Goal: Transaction & Acquisition: Purchase product/service

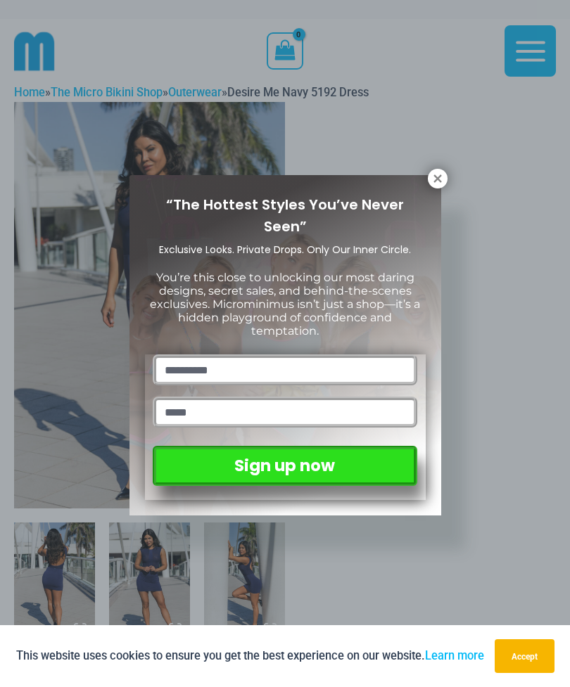
click at [432, 175] on icon at bounding box center [437, 178] width 13 height 13
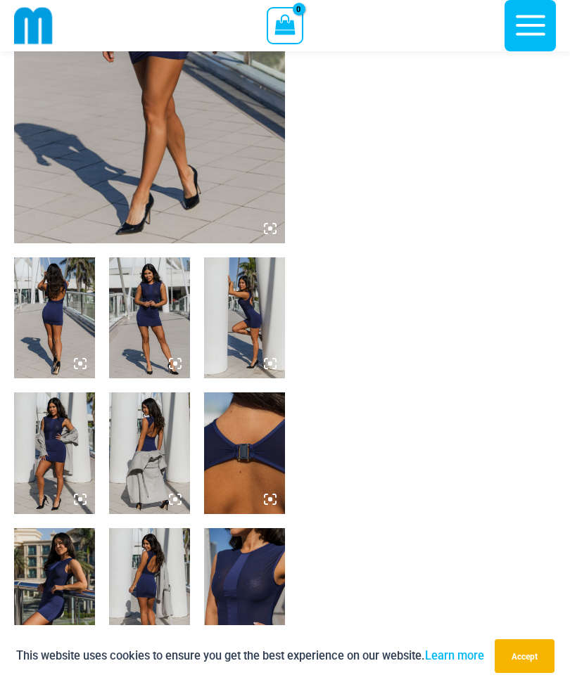
scroll to position [248, 0]
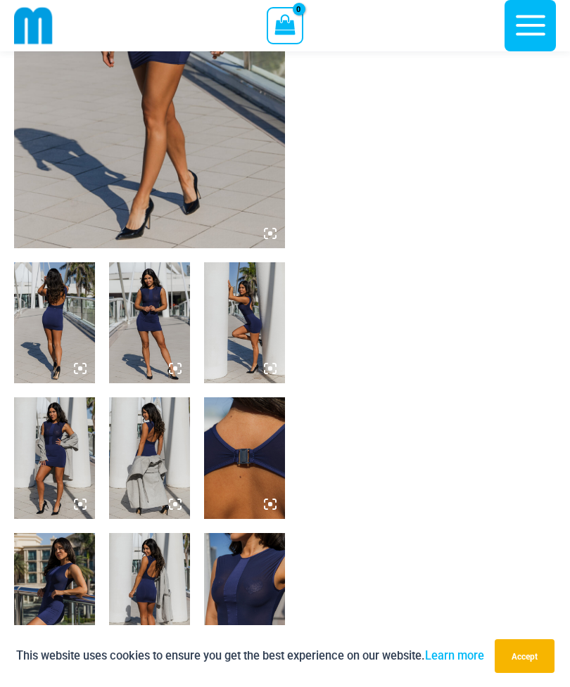
click at [57, 316] on img at bounding box center [54, 322] width 81 height 121
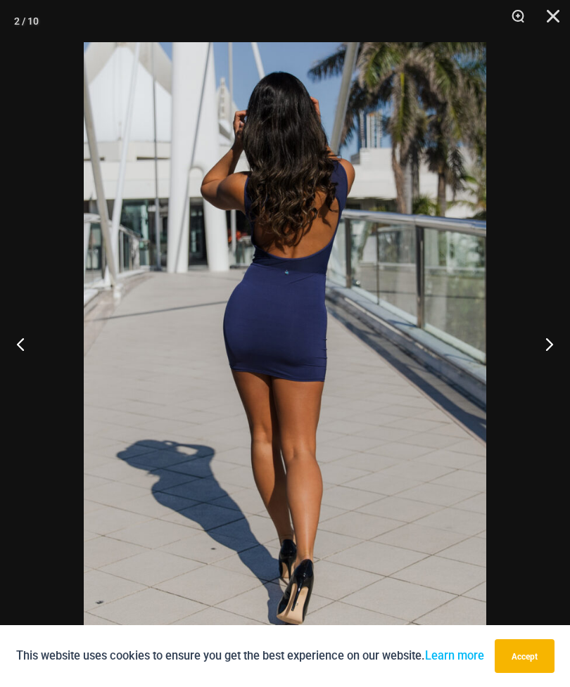
click at [540, 342] on button "Next" at bounding box center [543, 344] width 53 height 70
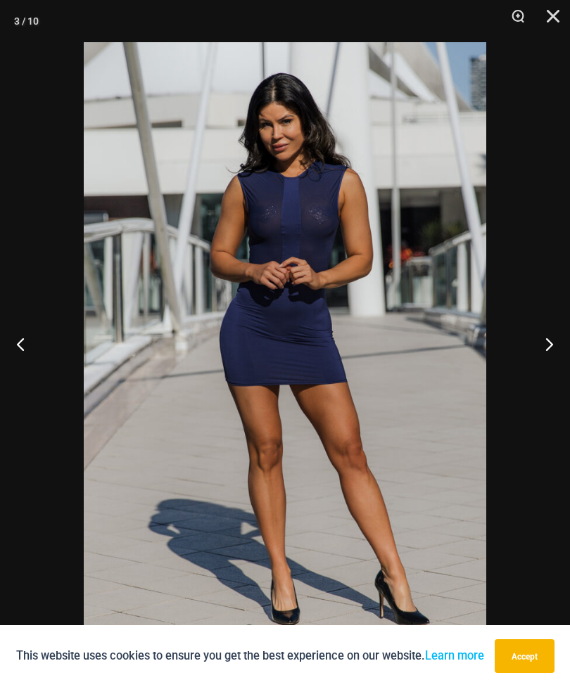
click at [547, 342] on button "Next" at bounding box center [543, 344] width 53 height 70
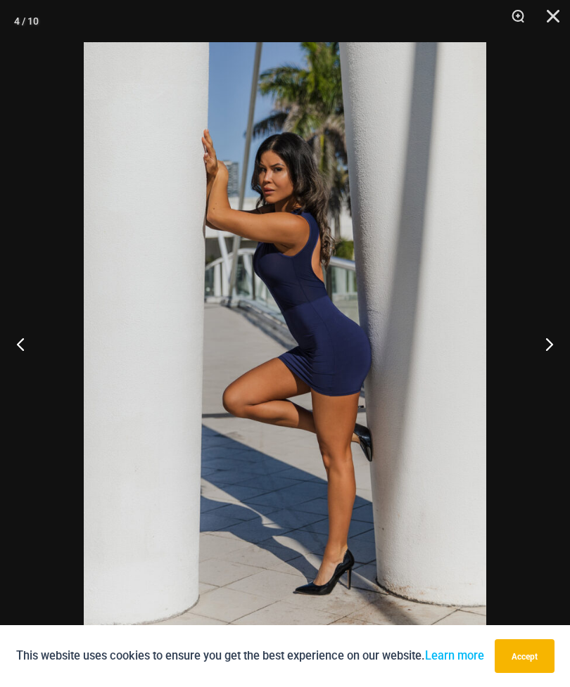
click at [549, 341] on button "Next" at bounding box center [543, 344] width 53 height 70
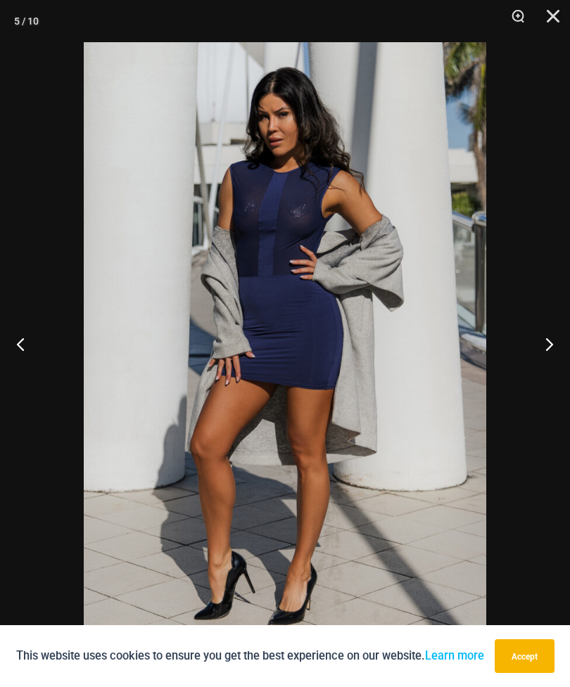
click at [548, 342] on button "Next" at bounding box center [543, 344] width 53 height 70
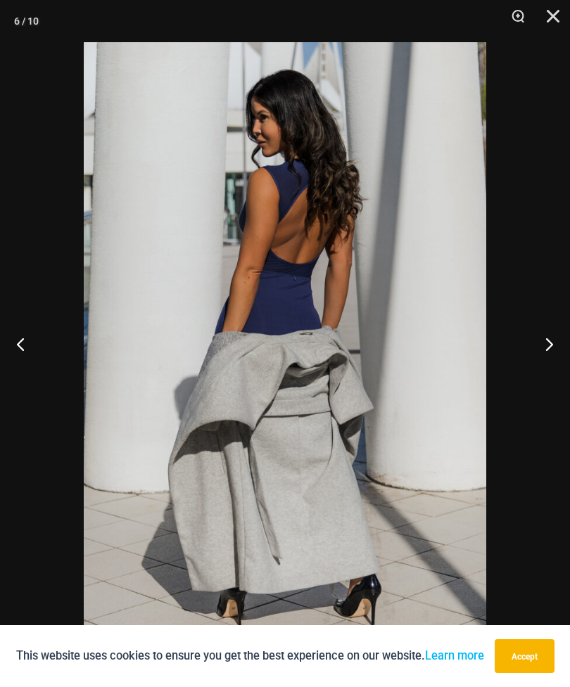
click at [554, 340] on button "Next" at bounding box center [543, 344] width 53 height 70
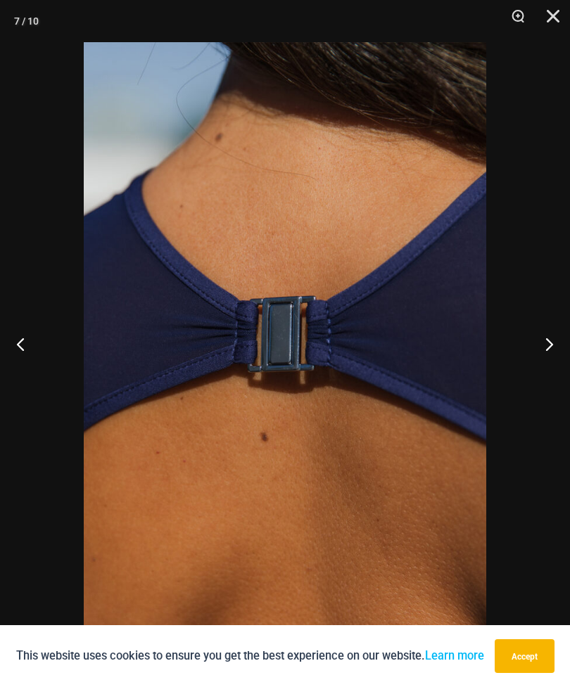
click at [548, 339] on button "Next" at bounding box center [543, 344] width 53 height 70
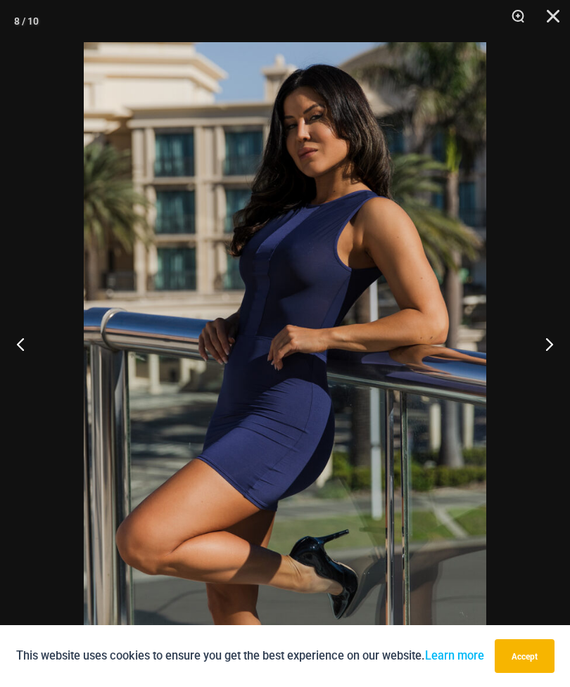
click at [23, 343] on button "Previous" at bounding box center [26, 344] width 53 height 70
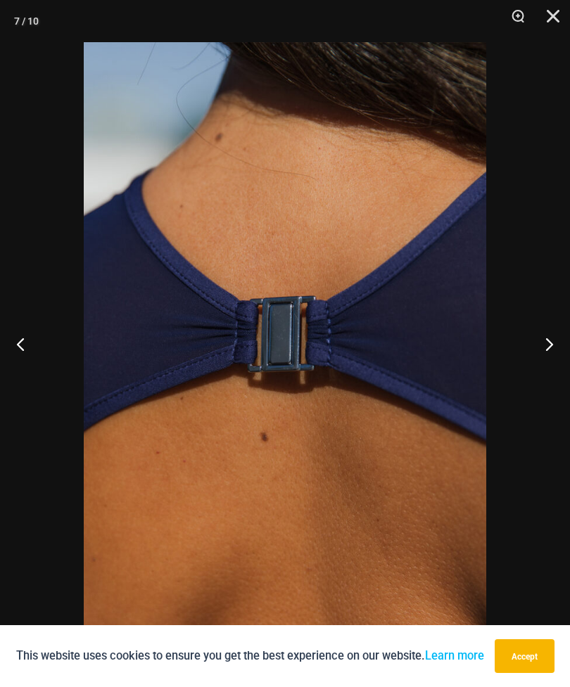
click at [548, 339] on button "Next" at bounding box center [543, 344] width 53 height 70
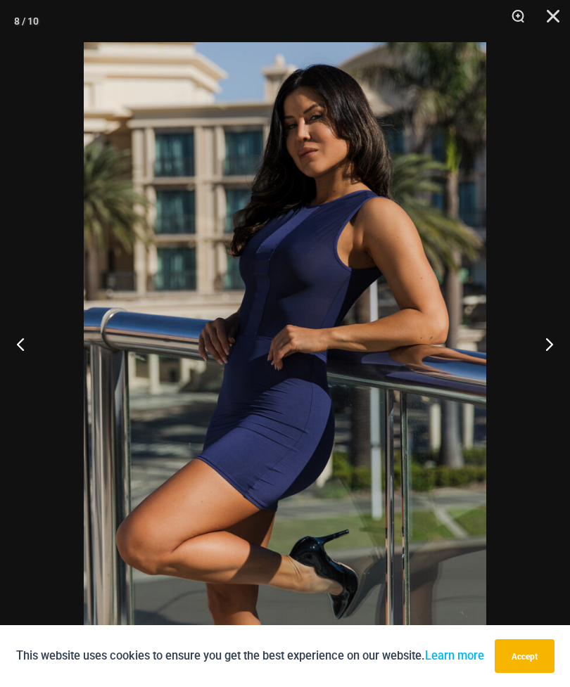
click at [550, 338] on button "Next" at bounding box center [543, 344] width 53 height 70
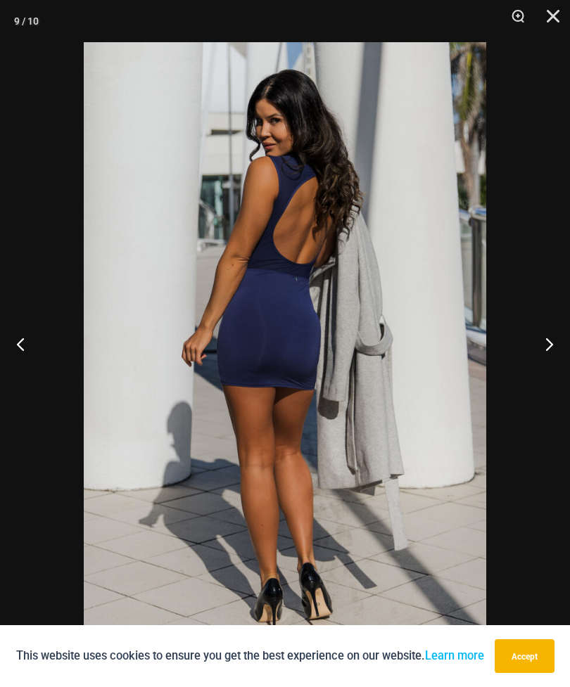
click at [551, 337] on button "Next" at bounding box center [543, 344] width 53 height 70
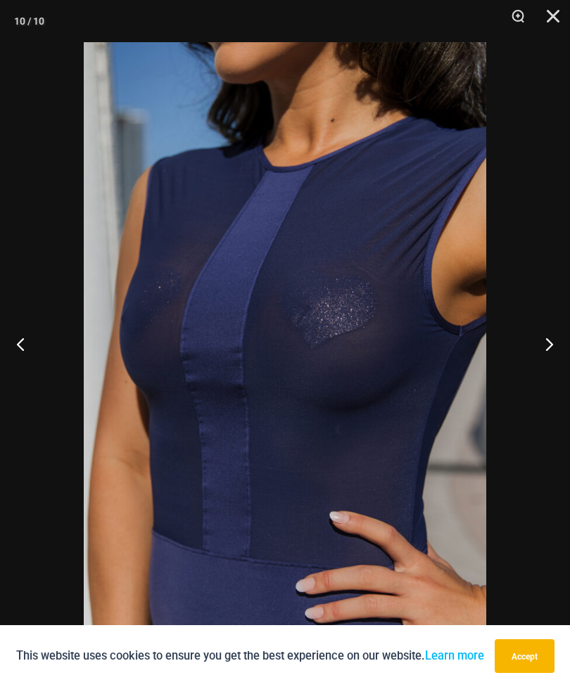
click at [550, 338] on button "Next" at bounding box center [543, 344] width 53 height 70
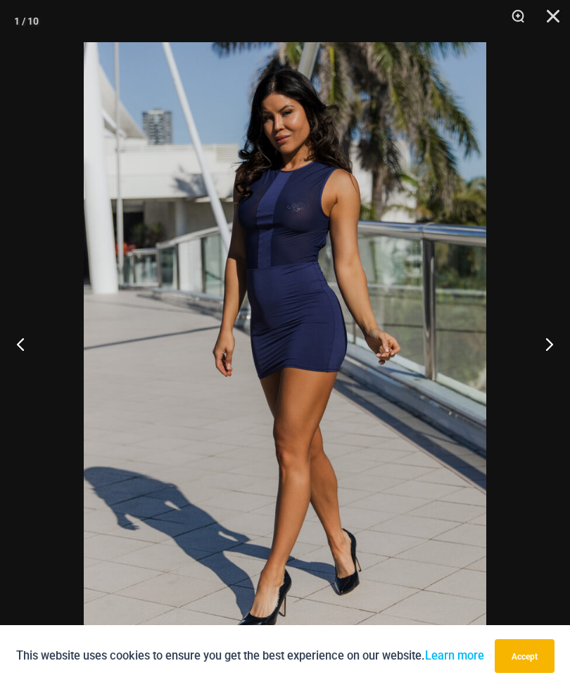
click at [25, 339] on button "Previous" at bounding box center [26, 344] width 53 height 70
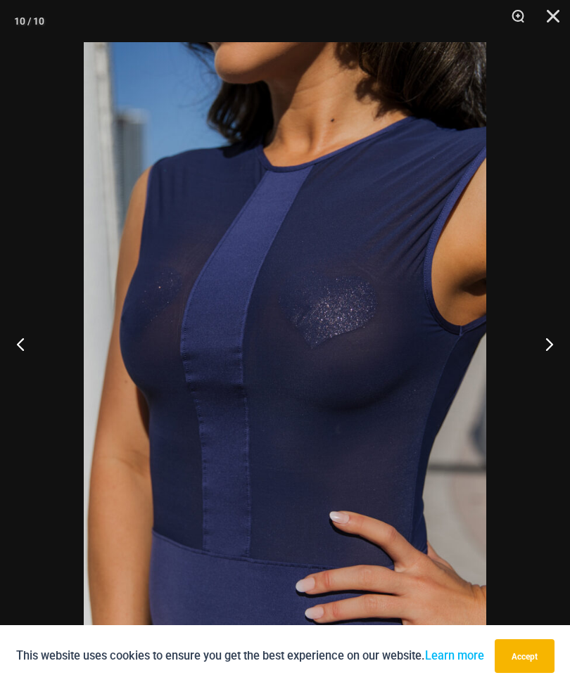
click at [548, 339] on button "Next" at bounding box center [543, 344] width 53 height 70
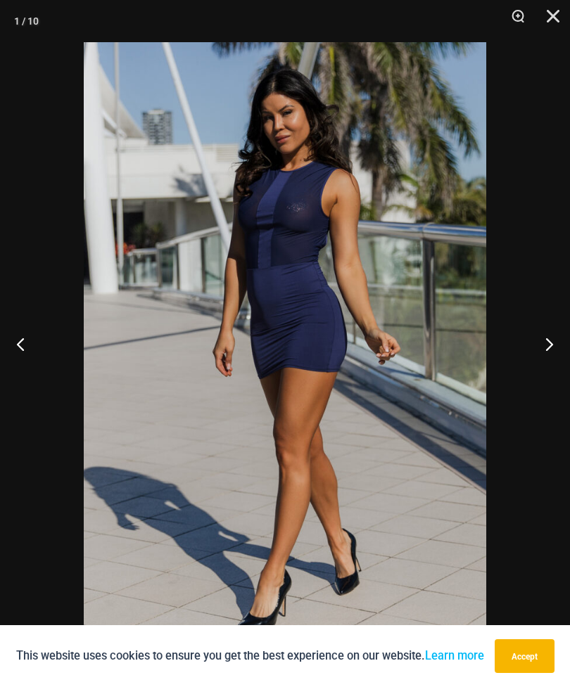
click at [549, 337] on button "Next" at bounding box center [543, 344] width 53 height 70
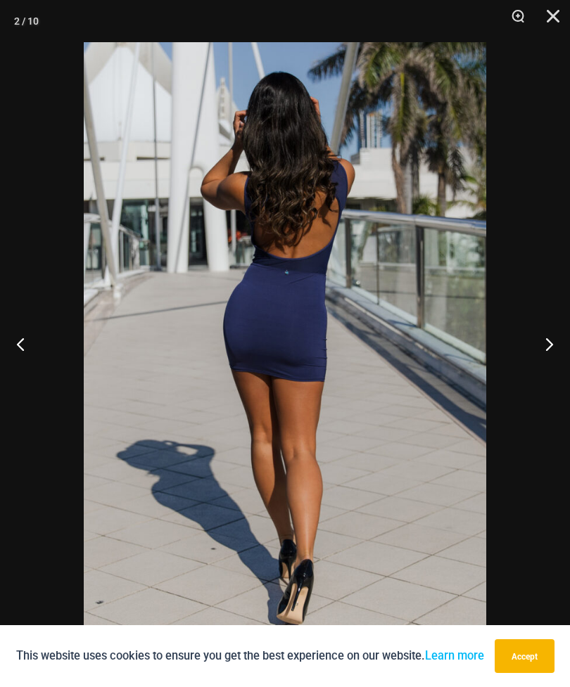
click at [550, 338] on button "Next" at bounding box center [543, 344] width 53 height 70
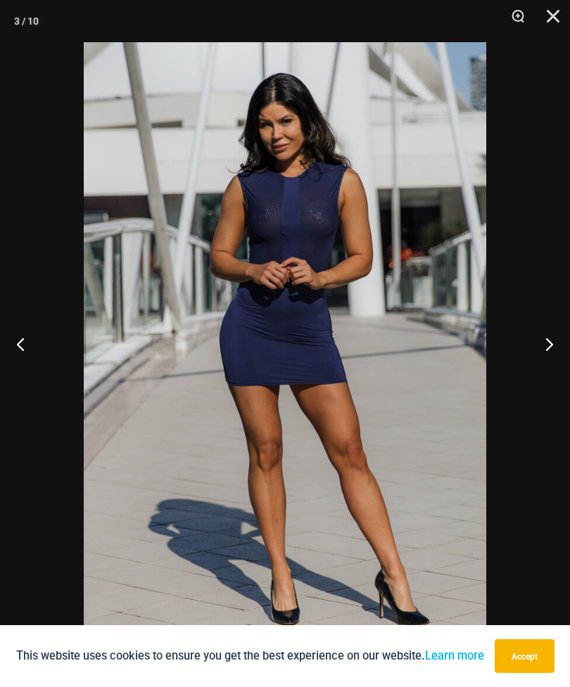
click at [550, 339] on button "Next" at bounding box center [543, 344] width 53 height 70
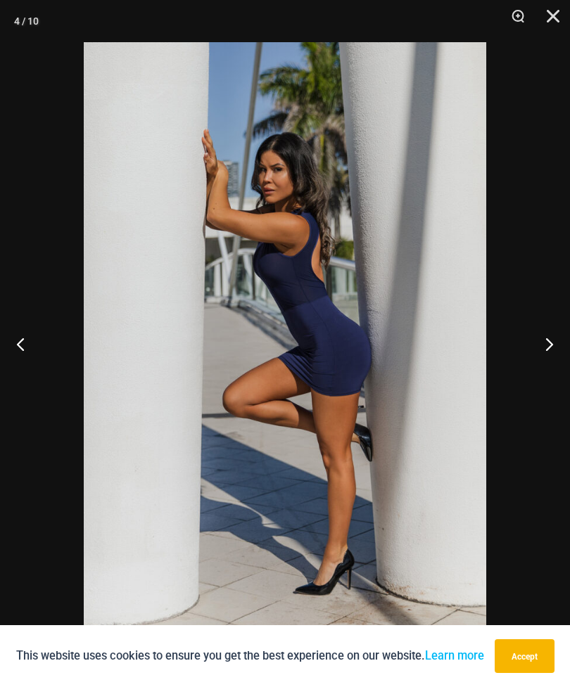
click at [549, 340] on button "Next" at bounding box center [543, 344] width 53 height 70
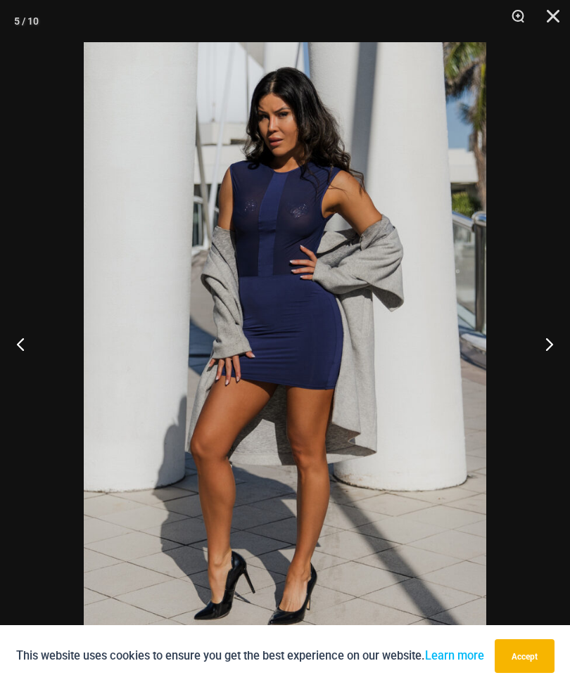
click at [544, 334] on button "Next" at bounding box center [543, 344] width 53 height 70
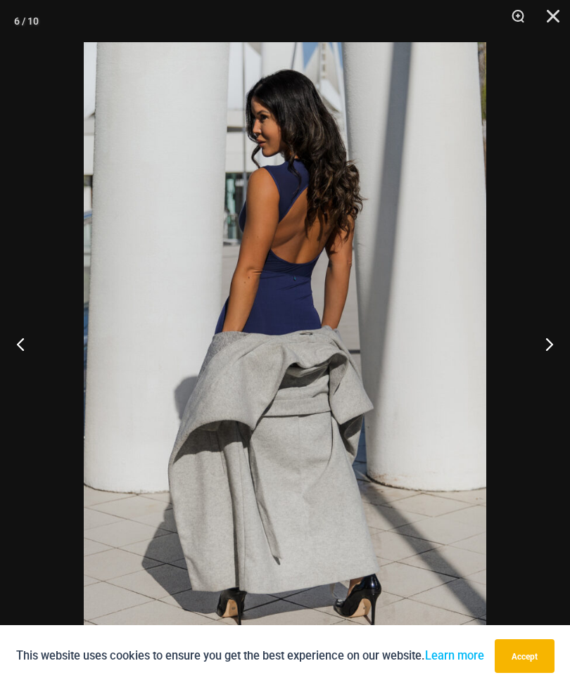
click at [551, 343] on button "Next" at bounding box center [543, 344] width 53 height 70
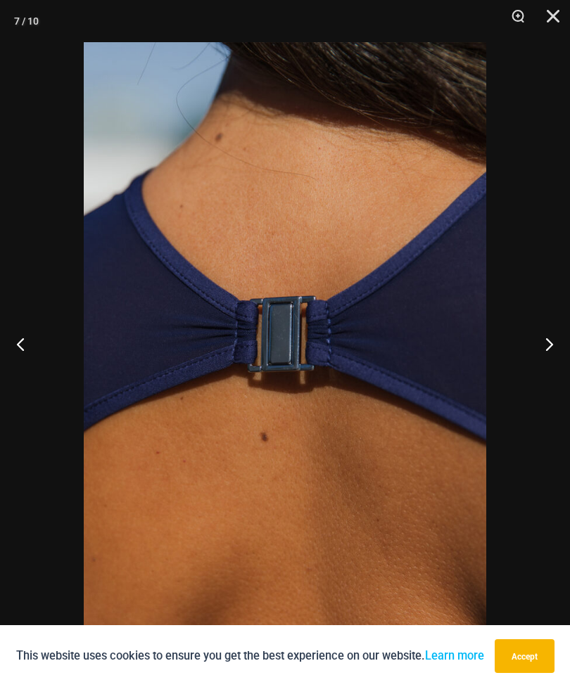
click at [550, 344] on button "Next" at bounding box center [543, 344] width 53 height 70
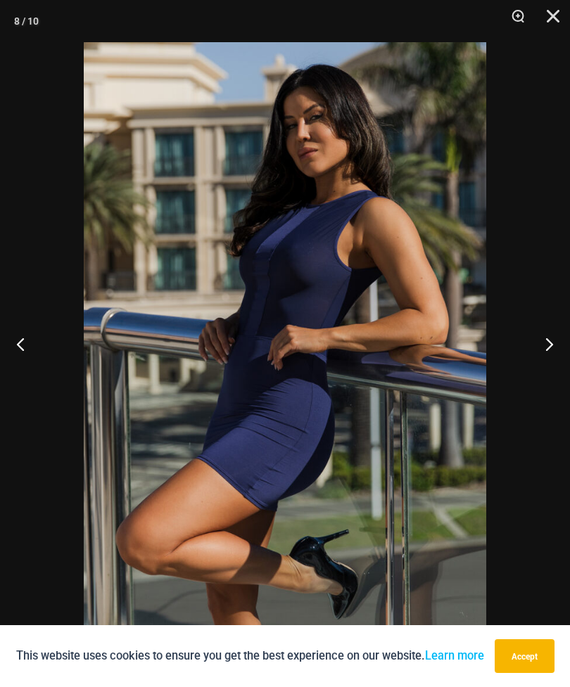
click at [551, 351] on button "Next" at bounding box center [543, 344] width 53 height 70
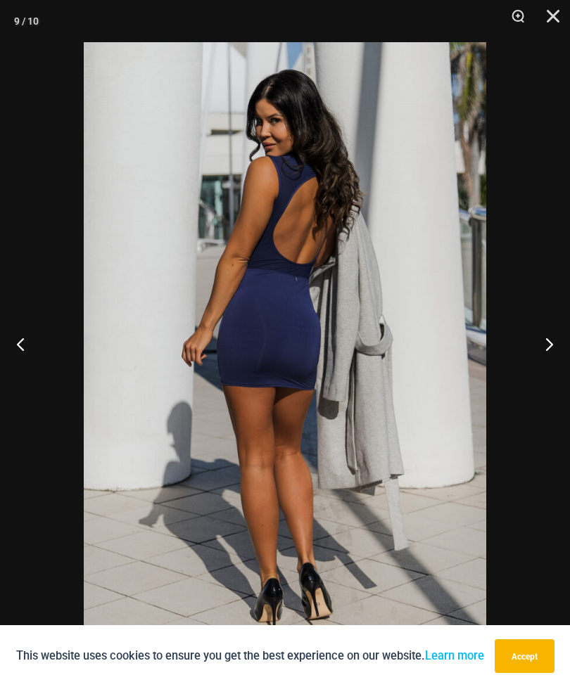
click at [547, 352] on button "Next" at bounding box center [543, 344] width 53 height 70
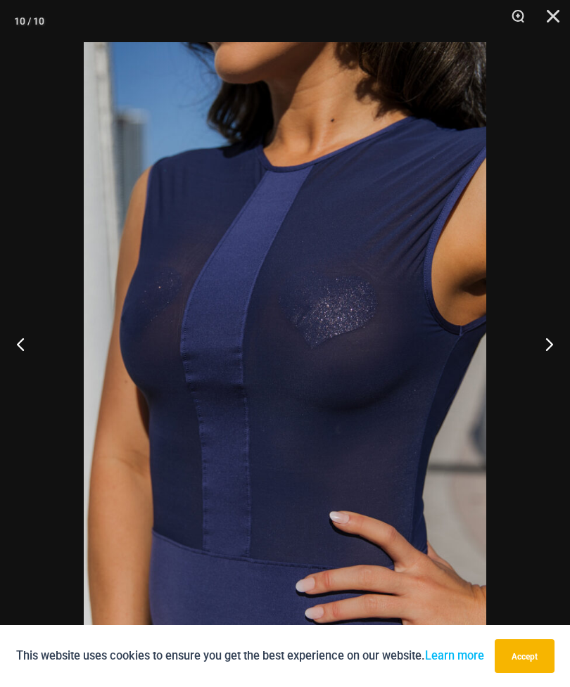
click at [549, 15] on button "Close" at bounding box center [547, 21] width 35 height 42
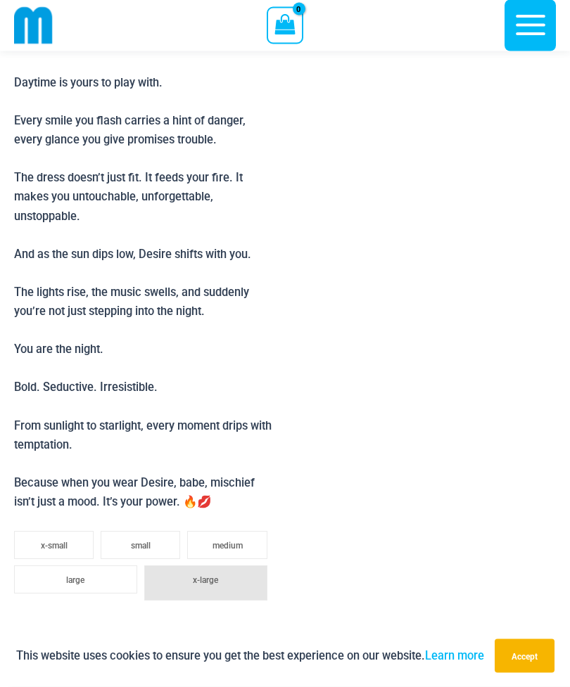
scroll to position [1091, 0]
